Goal: Check status: Check status

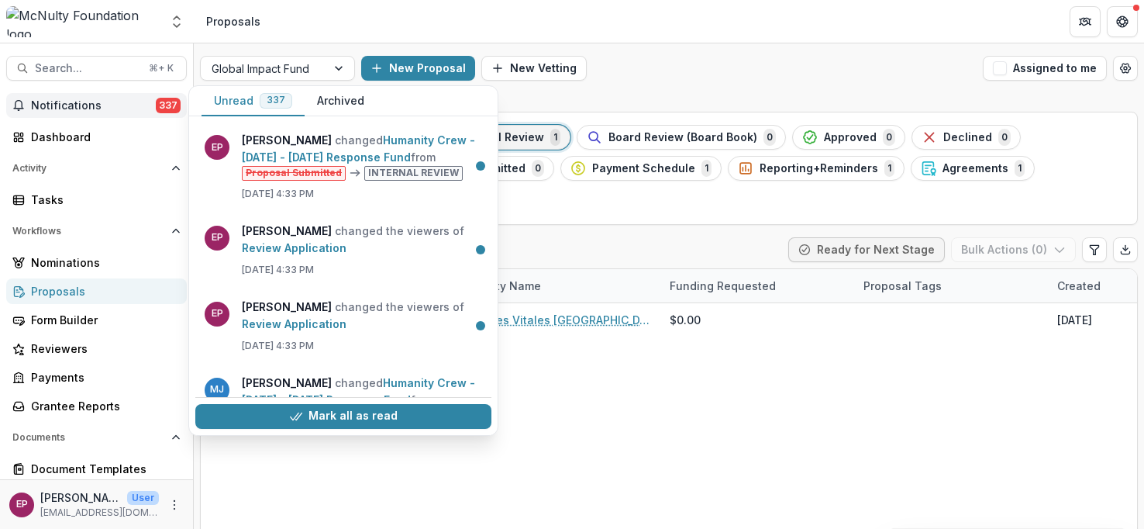
scroll to position [140, 0]
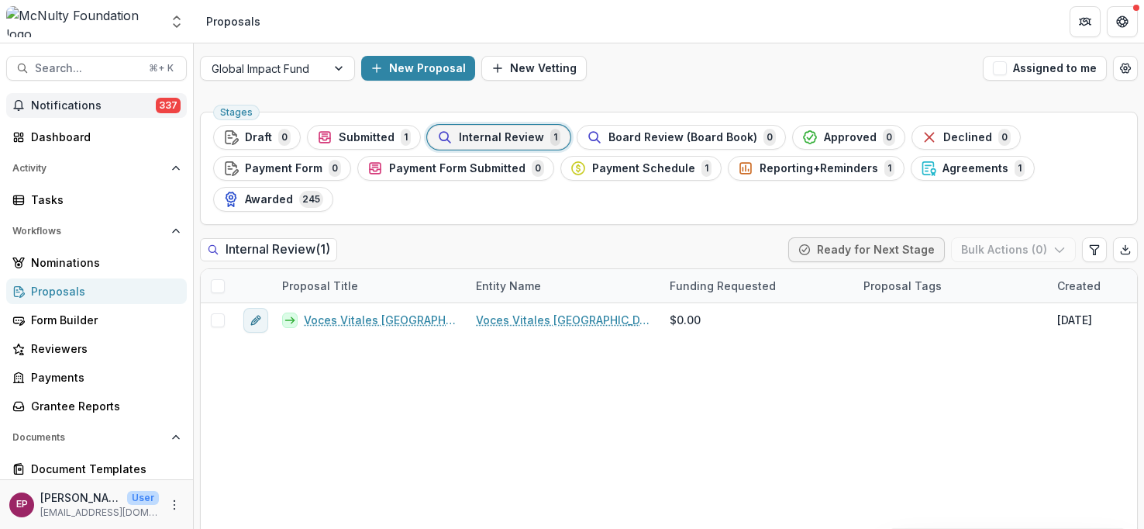
click at [602, 428] on div "Voces Vitales [GEOGRAPHIC_DATA] - 2024 - Global Impact Fund Submission Form Voc…" at bounding box center [1109, 424] width 1816 height 243
click at [308, 65] on div at bounding box center [264, 68] width 104 height 19
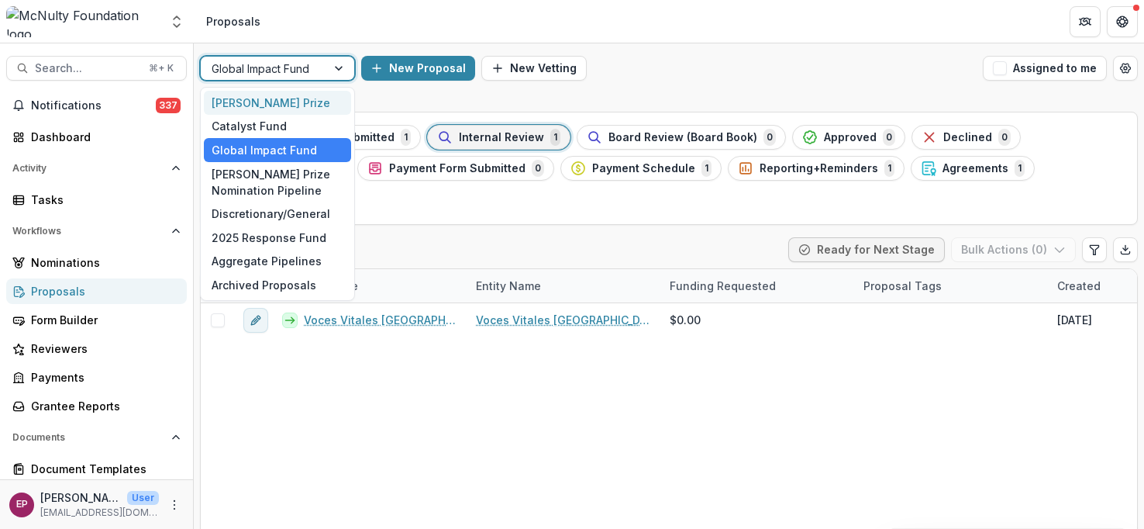
click at [591, 466] on div "Voces Vitales [GEOGRAPHIC_DATA] - 2024 - Global Impact Fund Submission Form Voc…" at bounding box center [1109, 424] width 1816 height 243
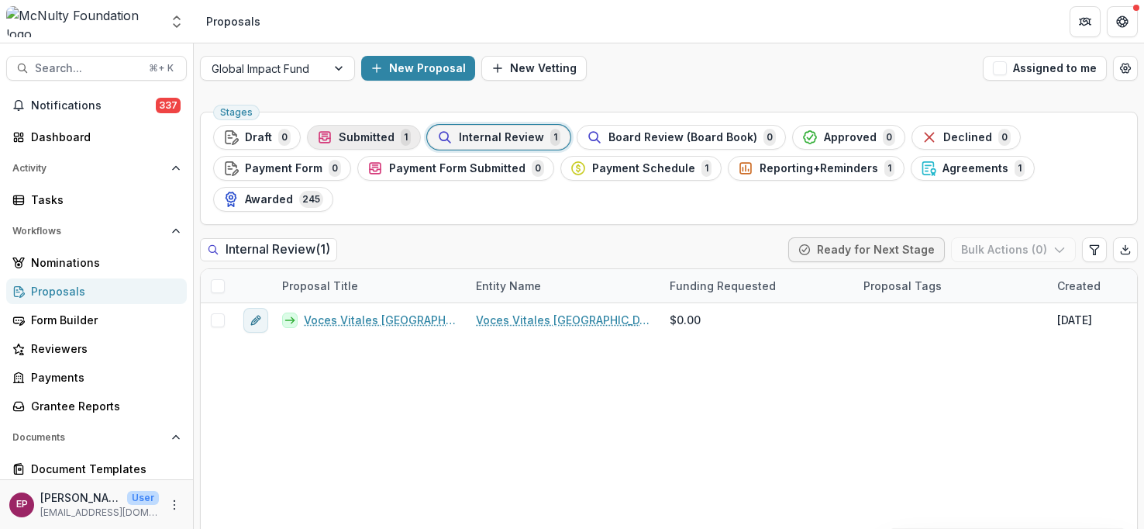
click at [391, 138] on div "Submitted 1" at bounding box center [364, 137] width 94 height 17
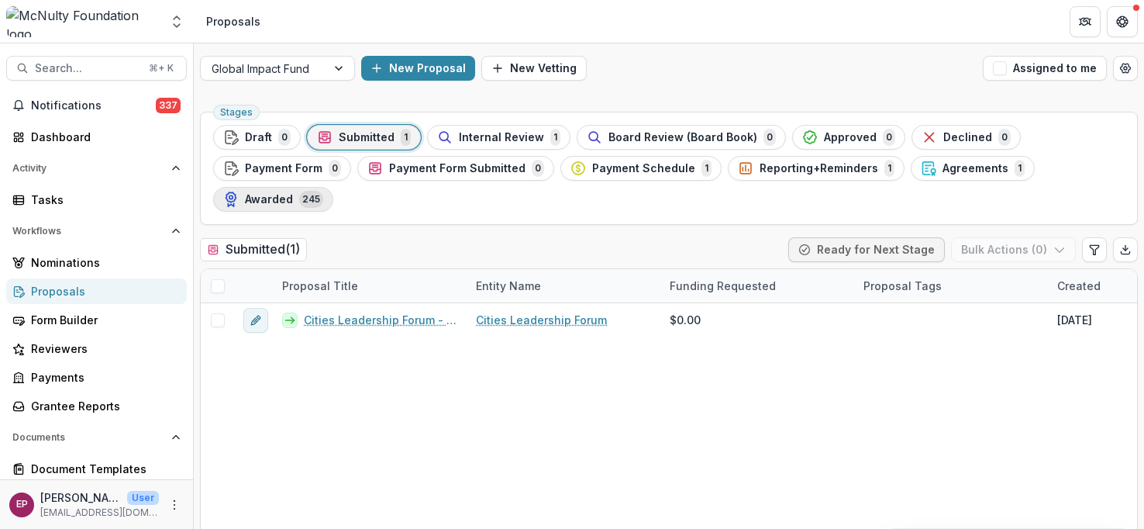
click at [294, 194] on div "Awarded 245" at bounding box center [273, 199] width 100 height 17
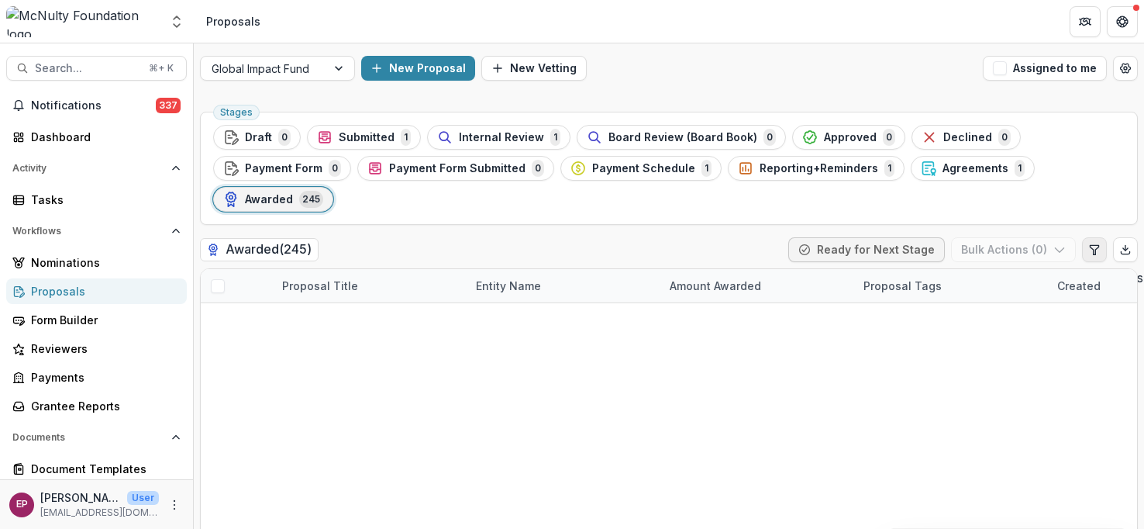
click at [1094, 248] on icon "Edit table settings" at bounding box center [1094, 249] width 12 height 12
select select "******"
click at [12, 528] on icon "Close" at bounding box center [6, 539] width 12 height 12
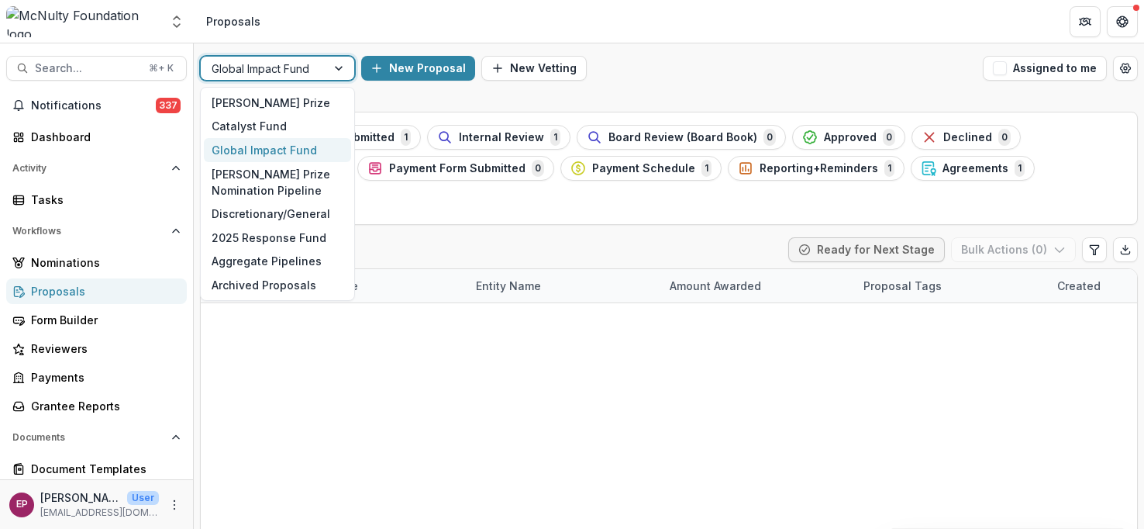
click at [295, 66] on div at bounding box center [264, 68] width 104 height 19
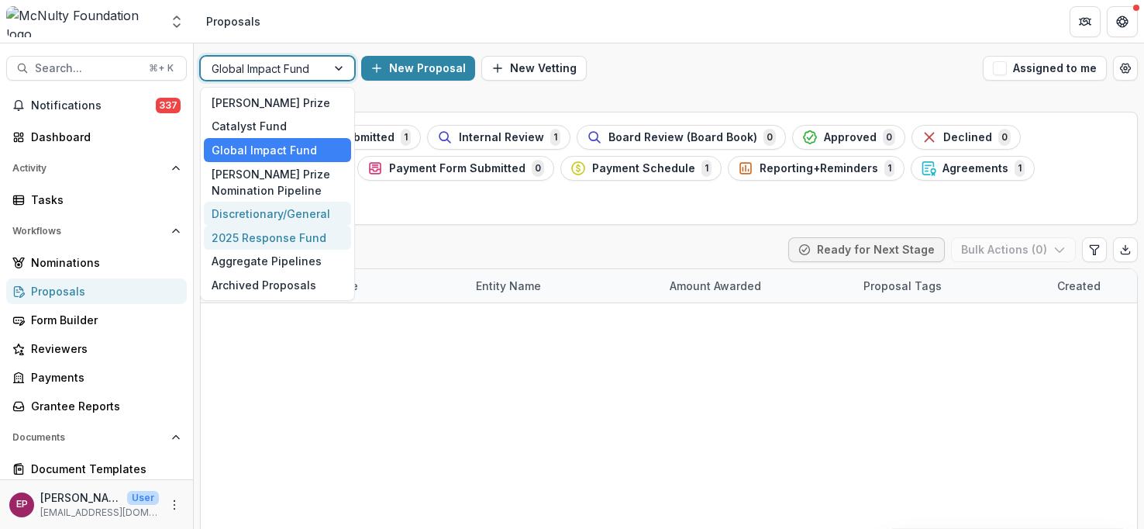
click at [315, 227] on div "2025 Response Fund" at bounding box center [277, 238] width 147 height 24
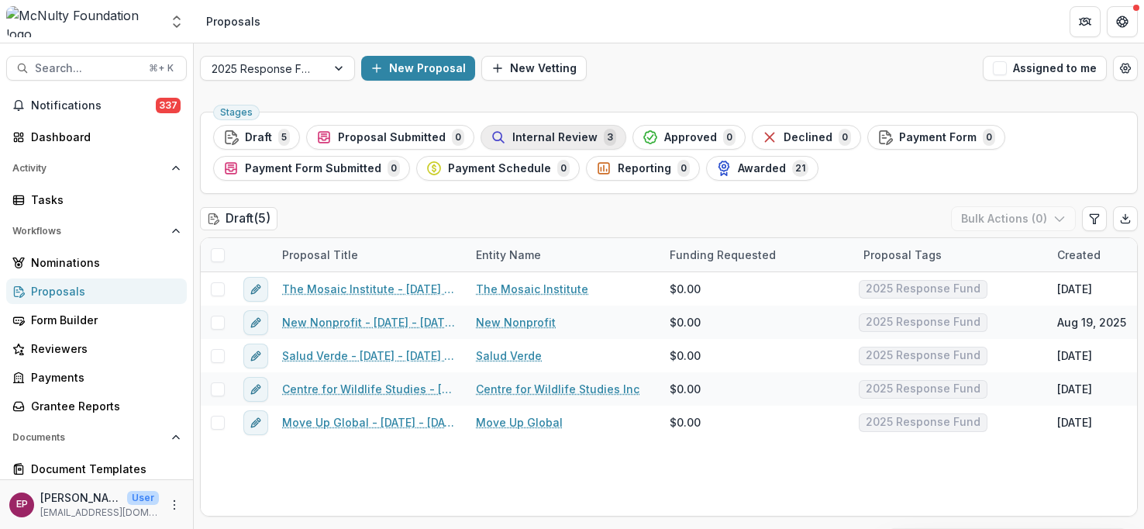
click at [536, 135] on span "Internal Review" at bounding box center [554, 137] width 85 height 13
